Goal: Task Accomplishment & Management: Complete application form

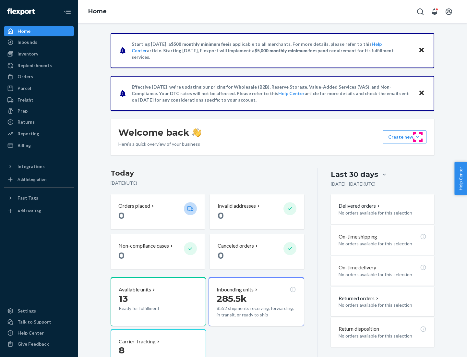
click at [418, 137] on button "Create new Create new inbound Create new order Create new product" at bounding box center [405, 136] width 44 height 13
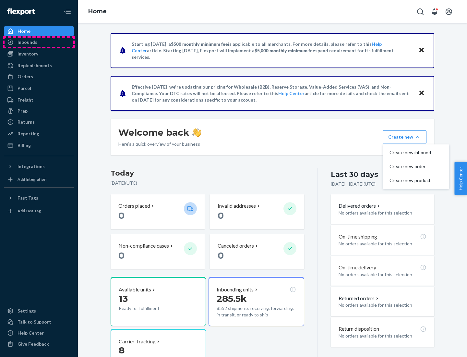
click at [39, 42] on div "Inbounds" at bounding box center [39, 42] width 69 height 9
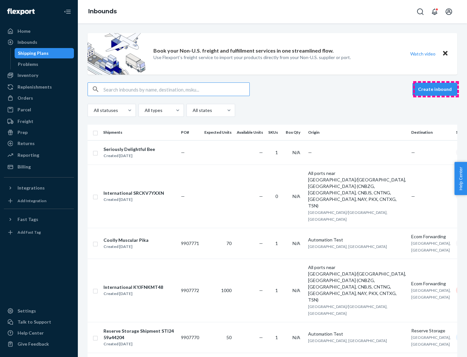
click at [436, 89] on button "Create inbound" at bounding box center [435, 89] width 45 height 13
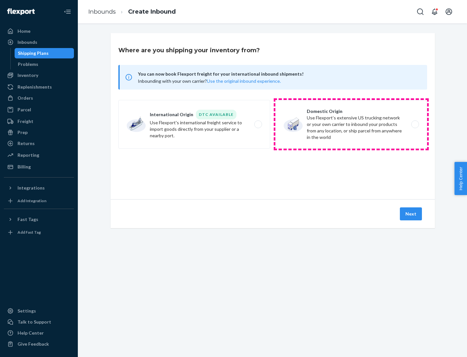
click at [351, 124] on label "Domestic Origin Use Flexport’s extensive US trucking network or your own carrie…" at bounding box center [352, 124] width 152 height 49
click at [415, 124] on input "Domestic Origin Use Flexport’s extensive US trucking network or your own carrie…" at bounding box center [417, 124] width 4 height 4
radio input "true"
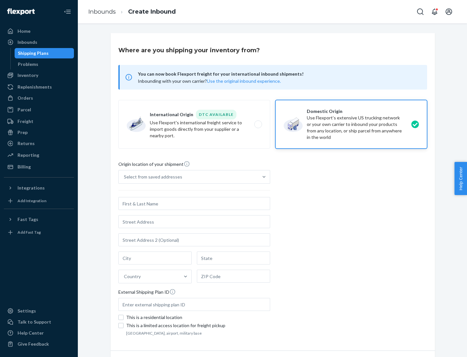
click at [152, 177] on div "Select from saved addresses" at bounding box center [153, 177] width 58 height 6
click at [125, 177] on input "Select from saved addresses" at bounding box center [124, 177] width 1 height 6
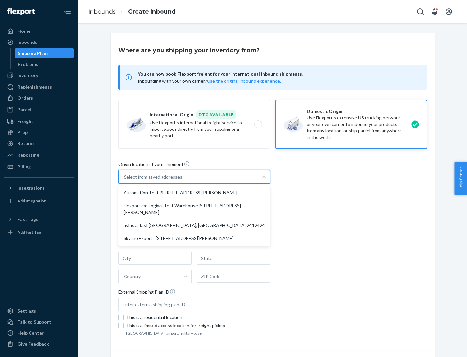
scroll to position [3, 0]
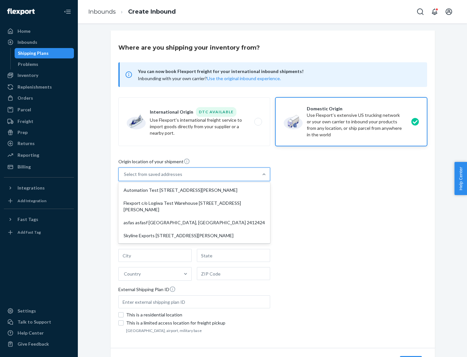
click at [194, 190] on div "Automation Test [STREET_ADDRESS][PERSON_NAME]" at bounding box center [194, 190] width 149 height 13
click at [125, 178] on input "option Automation Test [STREET_ADDRESS][PERSON_NAME] focused, 1 of 4. 4 results…" at bounding box center [124, 174] width 1 height 6
type input "Automation Test"
type input "9th Floor"
type input "[GEOGRAPHIC_DATA]"
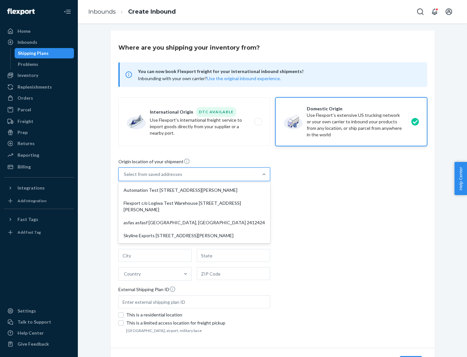
type input "CA"
type input "94104"
type input "[STREET_ADDRESS][PERSON_NAME]"
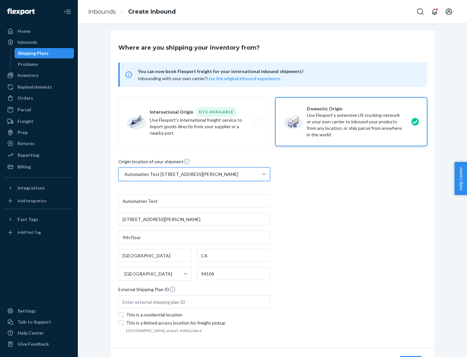
scroll to position [38, 0]
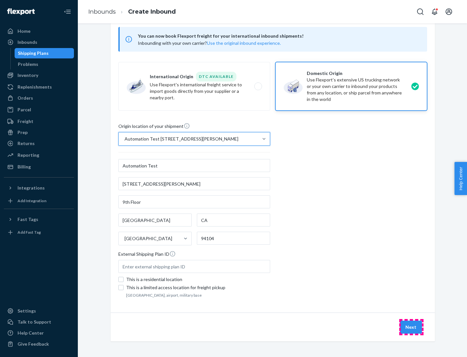
click at [411, 327] on button "Next" at bounding box center [411, 327] width 22 height 13
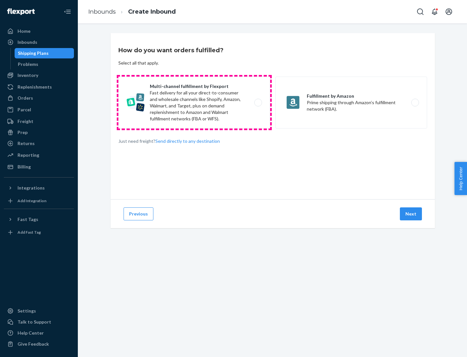
click at [194, 103] on label "Multi-channel fulfillment by Flexport Fast delivery for all your direct-to-cons…" at bounding box center [194, 103] width 152 height 52
click at [258, 103] on input "Multi-channel fulfillment by Flexport Fast delivery for all your direct-to-cons…" at bounding box center [260, 103] width 4 height 4
radio input "true"
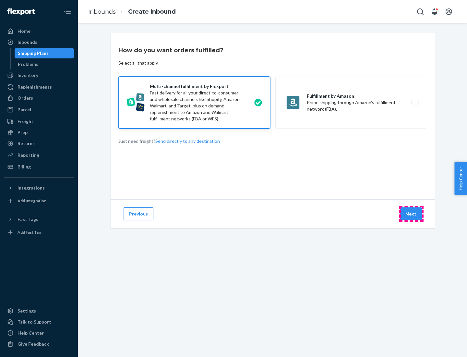
click at [411, 214] on button "Next" at bounding box center [411, 213] width 22 height 13
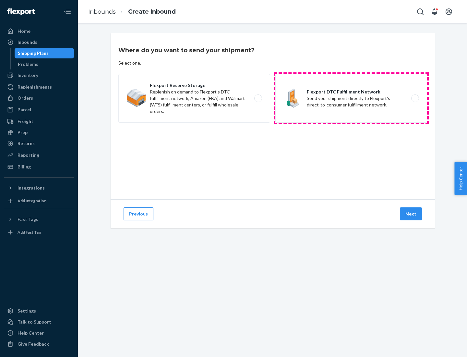
click at [351, 98] on label "Flexport DTC Fulfillment Network Send your shipment directly to Flexport's dire…" at bounding box center [352, 98] width 152 height 49
click at [415, 98] on input "Flexport DTC Fulfillment Network Send your shipment directly to Flexport's dire…" at bounding box center [417, 98] width 4 height 4
radio input "true"
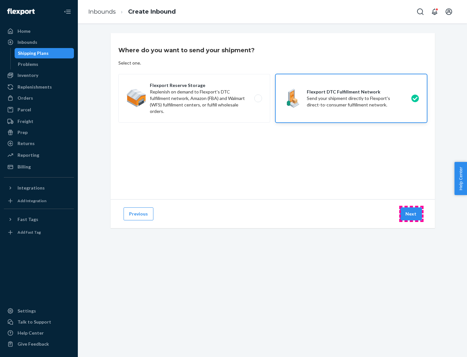
click at [411, 214] on button "Next" at bounding box center [411, 213] width 22 height 13
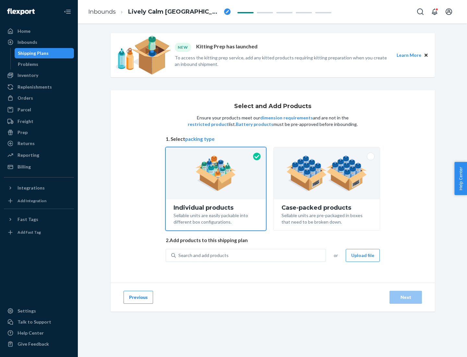
click at [327, 173] on img at bounding box center [327, 173] width 81 height 36
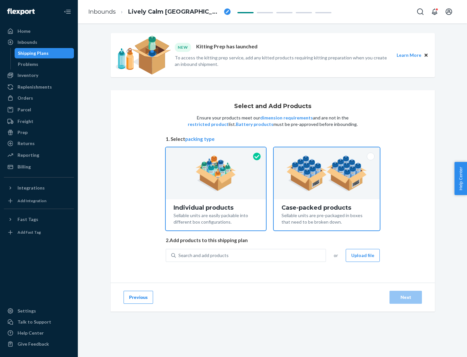
click at [327, 152] on input "Case-packed products Sellable units are pre-packaged in boxes that need to be b…" at bounding box center [327, 149] width 4 height 4
radio input "true"
radio input "false"
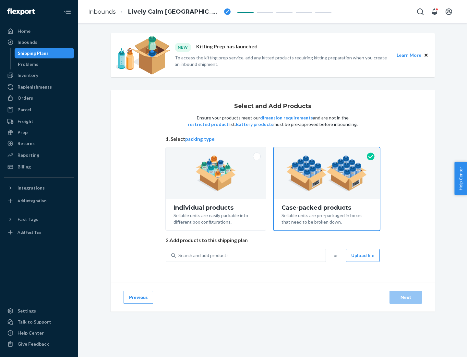
click at [251, 255] on div "Search and add products" at bounding box center [251, 256] width 150 height 12
click at [179, 255] on input "Search and add products" at bounding box center [178, 255] width 1 height 6
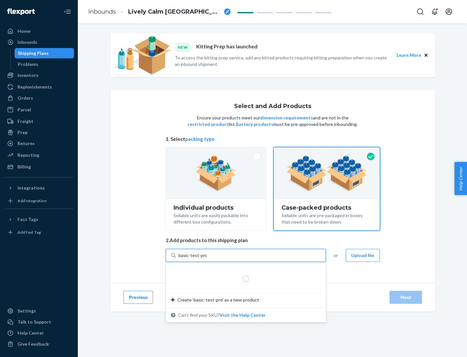
type input "basic-test-product-1"
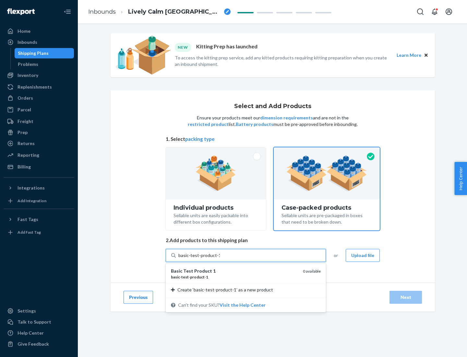
click at [235, 277] on div "basic - test - product - 1" at bounding box center [234, 277] width 127 height 6
click at [220, 259] on input "basic-test-product-1" at bounding box center [199, 255] width 42 height 6
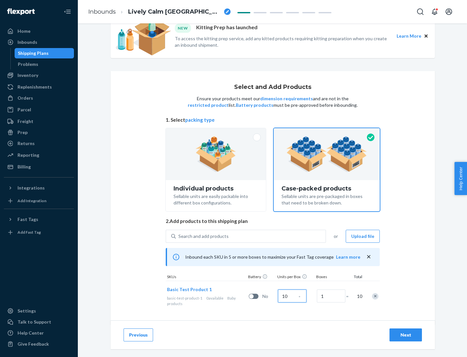
scroll to position [23, 0]
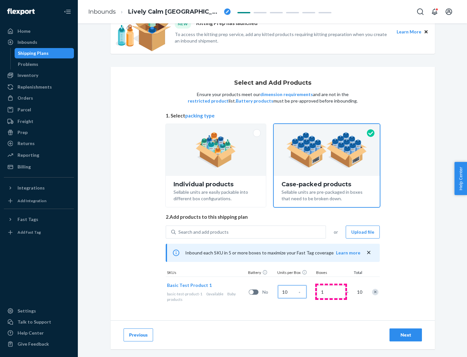
type input "10"
type input "7"
click at [406, 335] on div "Next" at bounding box center [405, 335] width 21 height 6
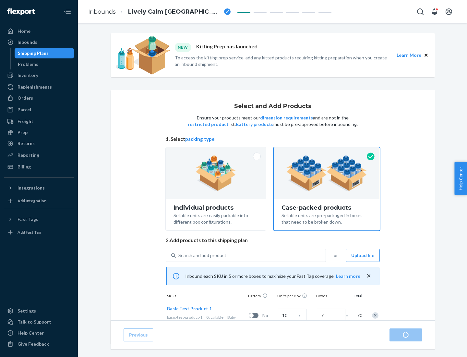
radio input "true"
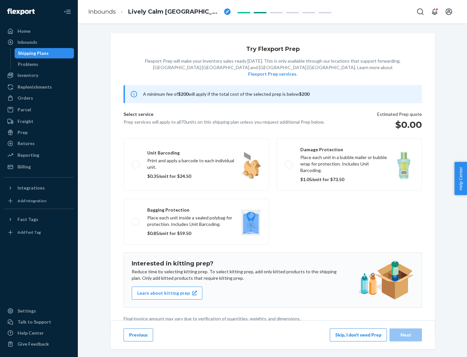
scroll to position [2, 0]
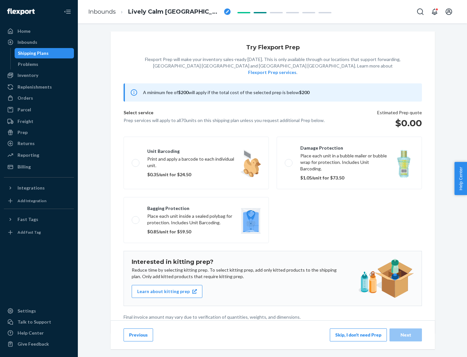
click at [196, 207] on label "Bagging protection Place each unit inside a sealed polybag for protection. Incl…" at bounding box center [196, 220] width 145 height 46
click at [136, 218] on input "Bagging protection Place each unit inside a sealed polybag for protection. Incl…" at bounding box center [134, 220] width 4 height 4
checkbox input "true"
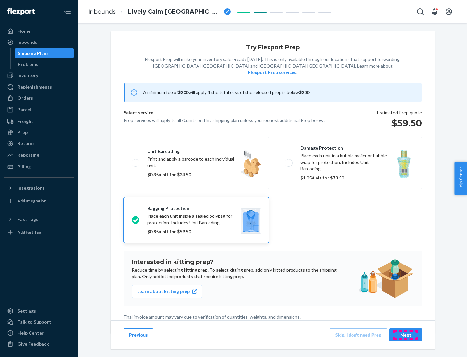
click at [406, 335] on div "Next" at bounding box center [405, 335] width 21 height 6
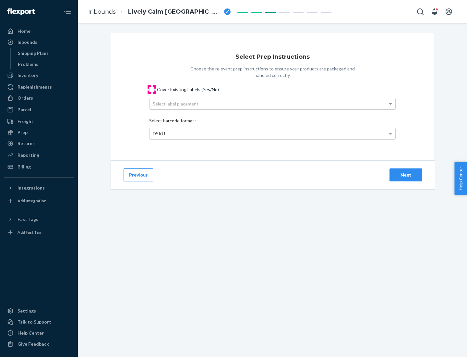
click at [152, 89] on input "Cover Existing Labels (Yes/No)" at bounding box center [151, 89] width 5 height 5
checkbox input "true"
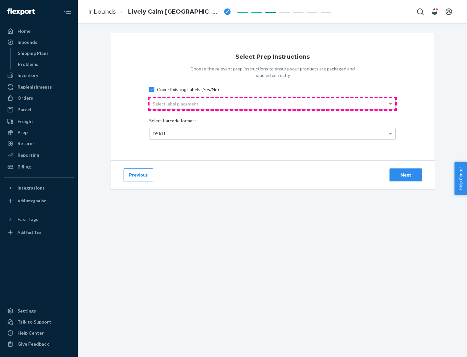
click at [273, 104] on div "Select label placement" at bounding box center [273, 103] width 246 height 11
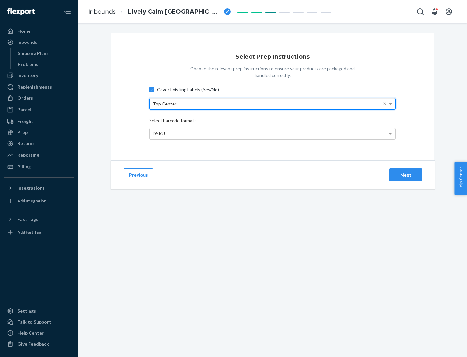
click at [273, 133] on div "DSKU" at bounding box center [273, 133] width 246 height 11
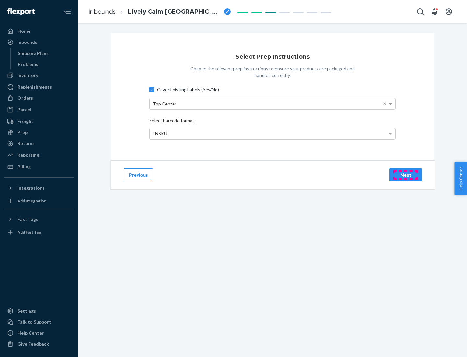
click at [406, 175] on div "Next" at bounding box center [405, 175] width 21 height 6
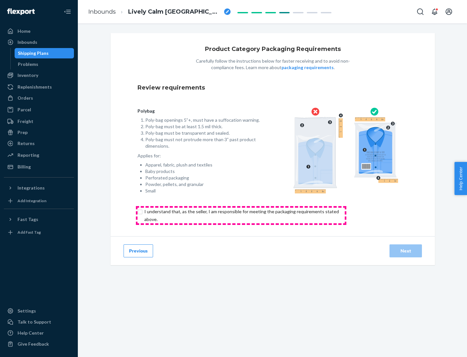
click at [241, 215] on input "checkbox" at bounding box center [246, 216] width 216 height 16
checkbox input "true"
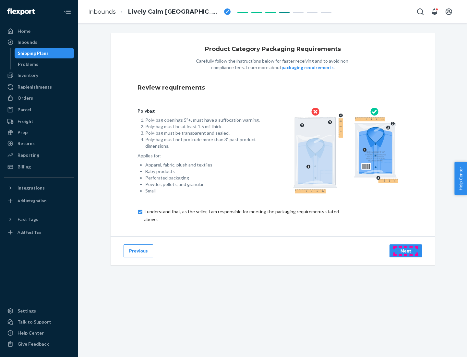
click at [406, 251] on div "Next" at bounding box center [405, 251] width 21 height 6
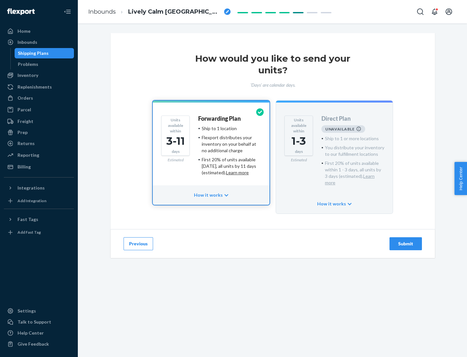
click at [220, 118] on h4 "Forwarding Plan" at bounding box center [219, 119] width 43 height 6
click at [406, 240] on div "Submit" at bounding box center [405, 243] width 21 height 6
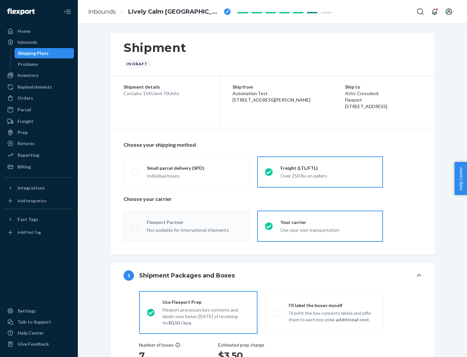
radio input "true"
radio input "false"
radio input "true"
radio input "false"
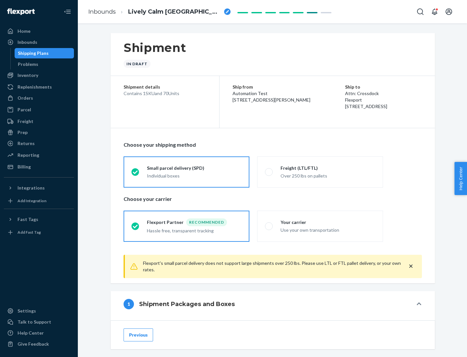
click at [320, 172] on div "Over 250 lbs on pallets" at bounding box center [328, 175] width 95 height 8
click at [269, 172] on input "Freight (LTL/FTL) Over 250 lbs on pallets" at bounding box center [267, 172] width 4 height 4
radio input "true"
radio input "false"
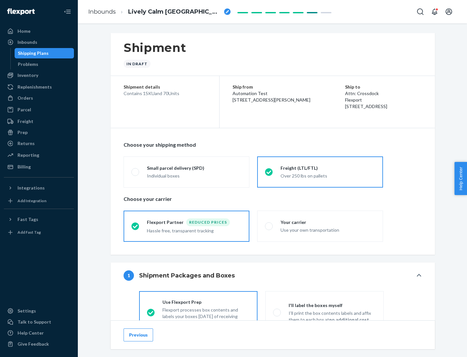
scroll to position [36, 0]
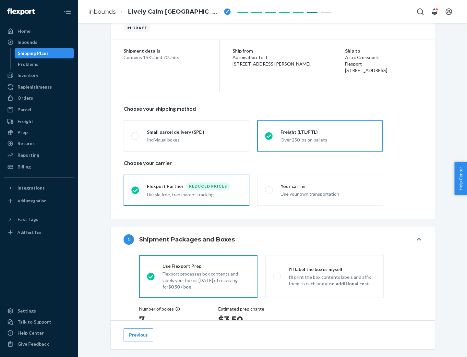
click at [187, 190] on div "Hassle free, transparent tracking" at bounding box center [194, 194] width 95 height 8
click at [136, 190] on input "Flexport Partner Reduced prices Hassle free, transparent tracking" at bounding box center [133, 190] width 4 height 4
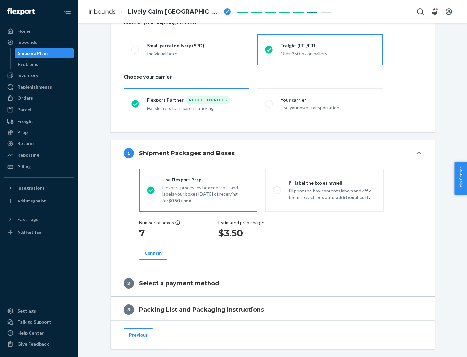
click at [325, 190] on p "I’ll print the box contents labels and affix them to each box at no additional …" at bounding box center [332, 194] width 87 height 13
click at [277, 190] on input "I'll label the boxes myself I’ll print the box contents labels and affix them t…" at bounding box center [275, 190] width 4 height 4
radio input "true"
radio input "false"
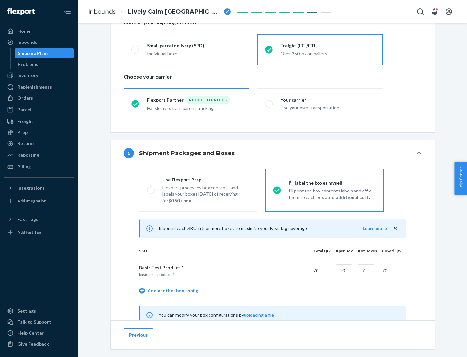
scroll to position [203, 0]
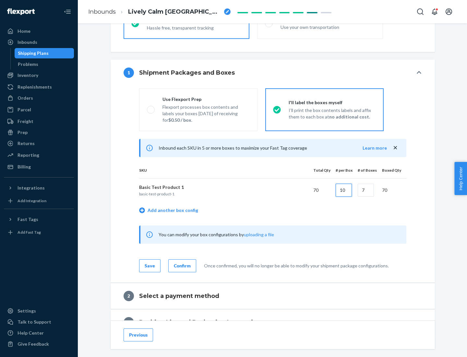
type input "10"
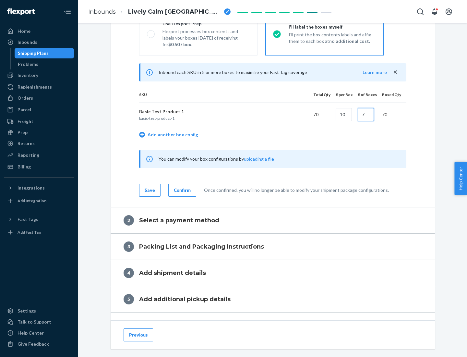
type input "7"
click at [181, 190] on div "Confirm" at bounding box center [182, 190] width 17 height 6
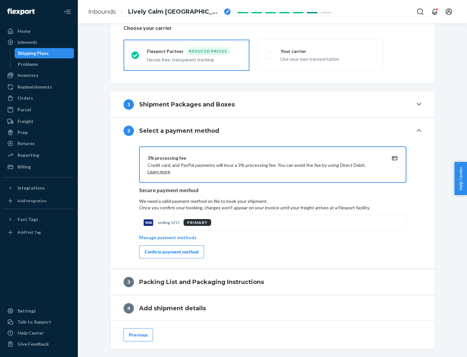
scroll to position [233, 0]
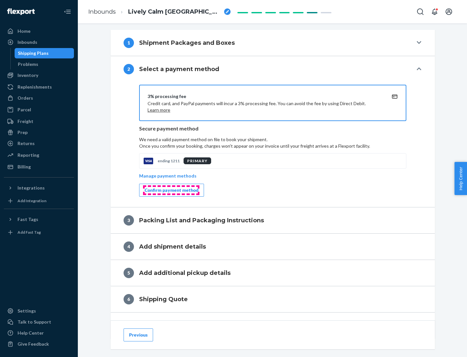
click at [171, 190] on div "Confirm payment method" at bounding box center [172, 190] width 54 height 6
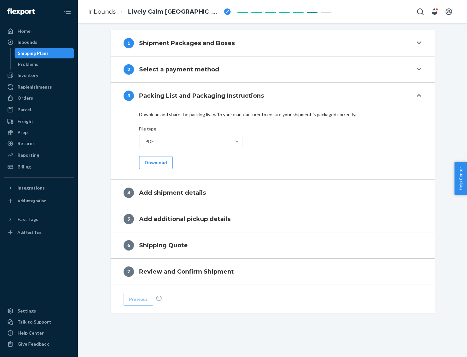
scroll to position [205, 0]
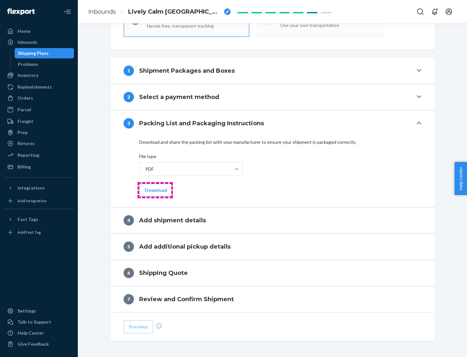
click at [155, 190] on button "Download" at bounding box center [155, 190] width 33 height 13
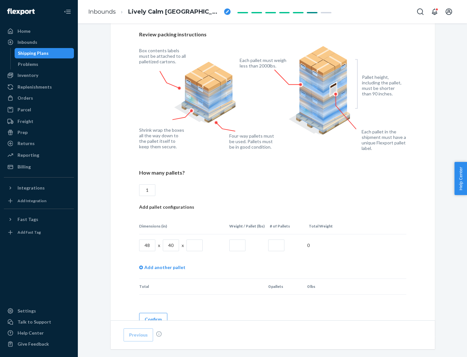
scroll to position [445, 0]
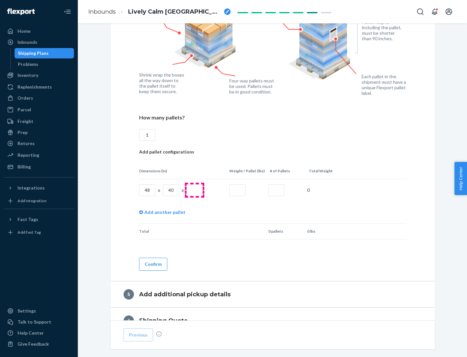
type input "1"
type input "40"
type input "200"
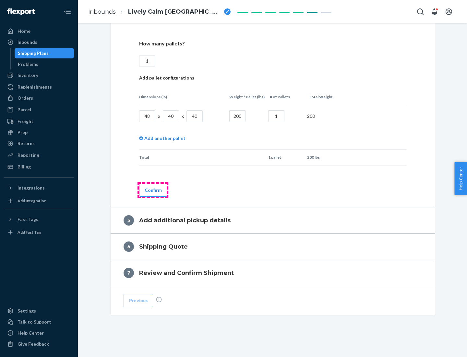
type input "1"
click at [153, 190] on button "Confirm" at bounding box center [153, 190] width 28 height 13
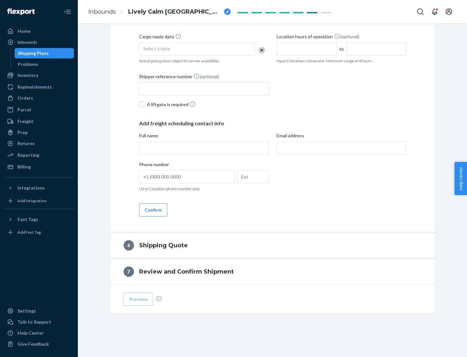
scroll to position [222, 0]
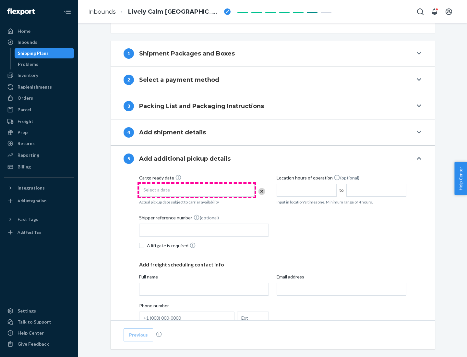
click at [197, 190] on div "Select a date" at bounding box center [197, 190] width 116 height 13
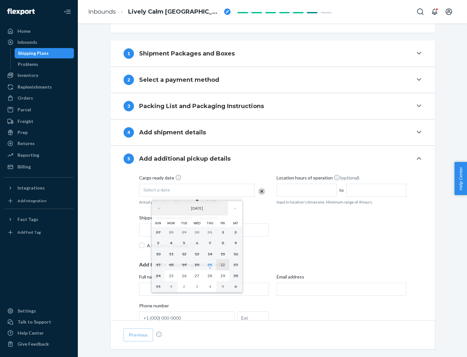
click at [223, 264] on abbr "22" at bounding box center [223, 264] width 5 height 5
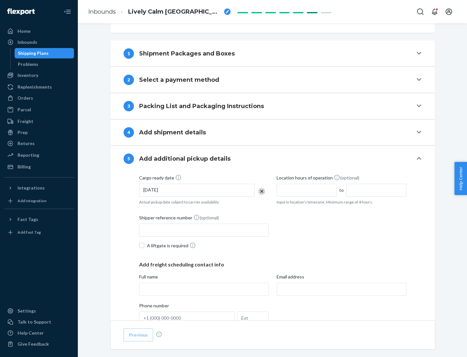
scroll to position [321, 0]
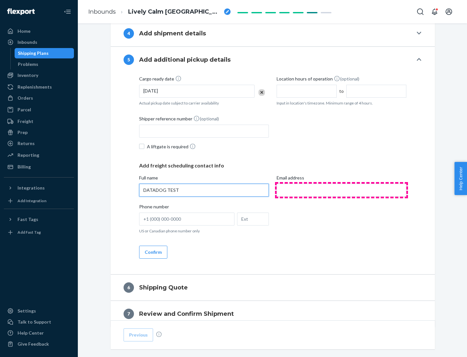
type input "DATADOG TEST"
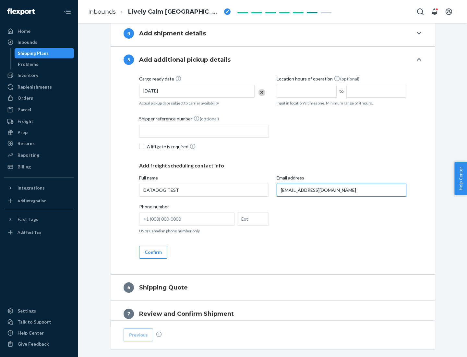
scroll to position [350, 0]
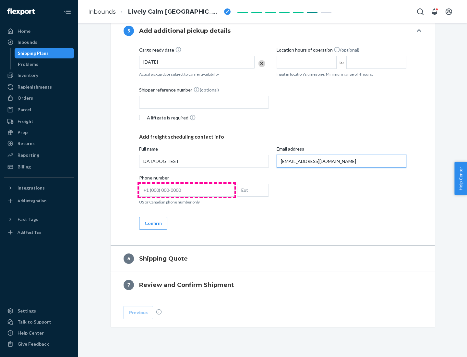
type input "[EMAIL_ADDRESS][DOMAIN_NAME]"
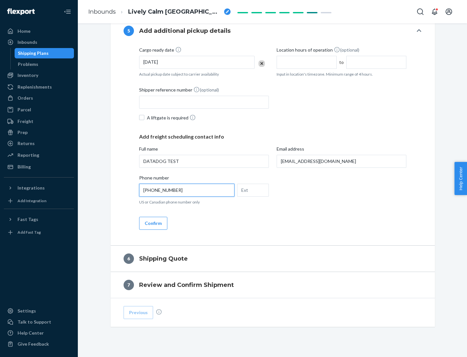
scroll to position [363, 0]
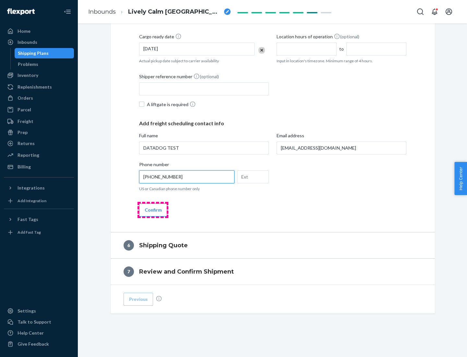
type input "[PHONE_NUMBER]"
click at [153, 210] on button "Confirm" at bounding box center [153, 209] width 28 height 13
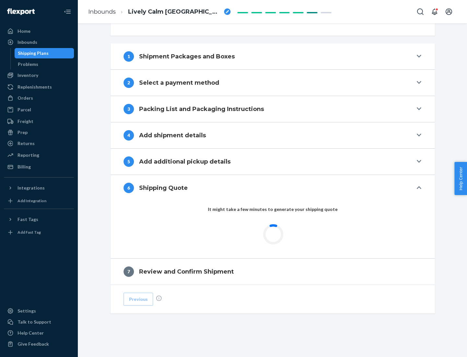
scroll to position [242, 0]
